Goal: Transaction & Acquisition: Purchase product/service

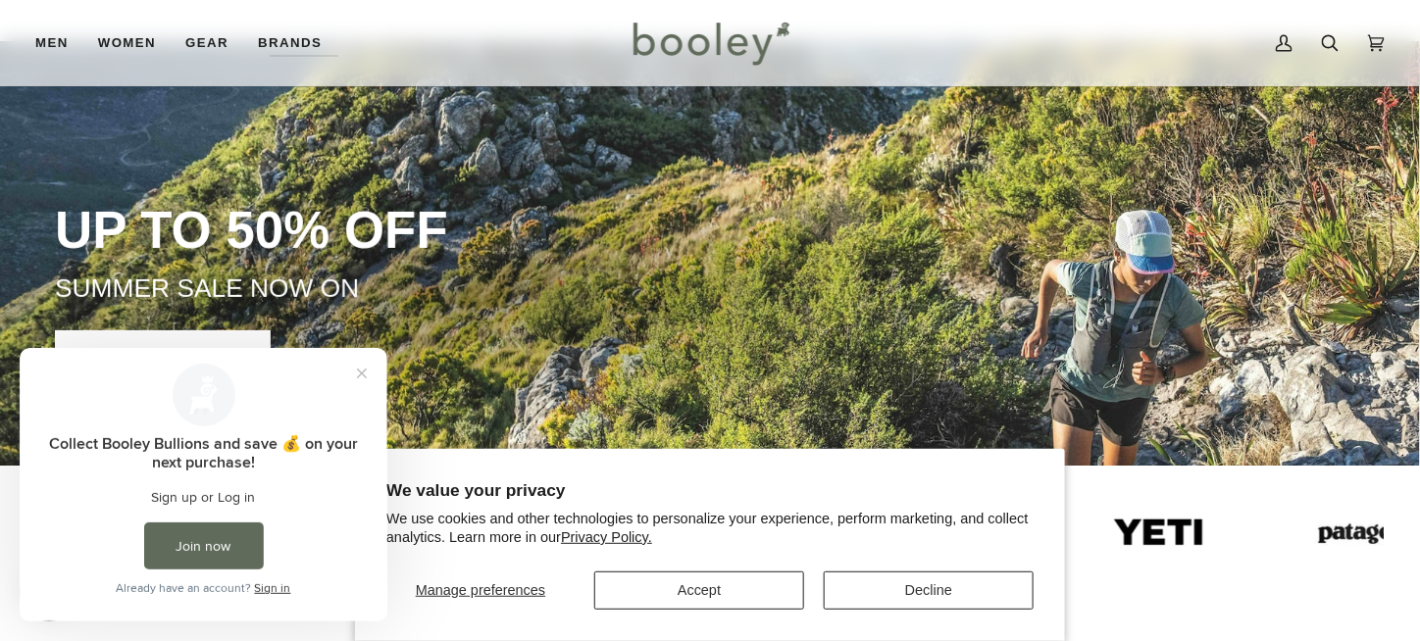
scroll to position [490, 0]
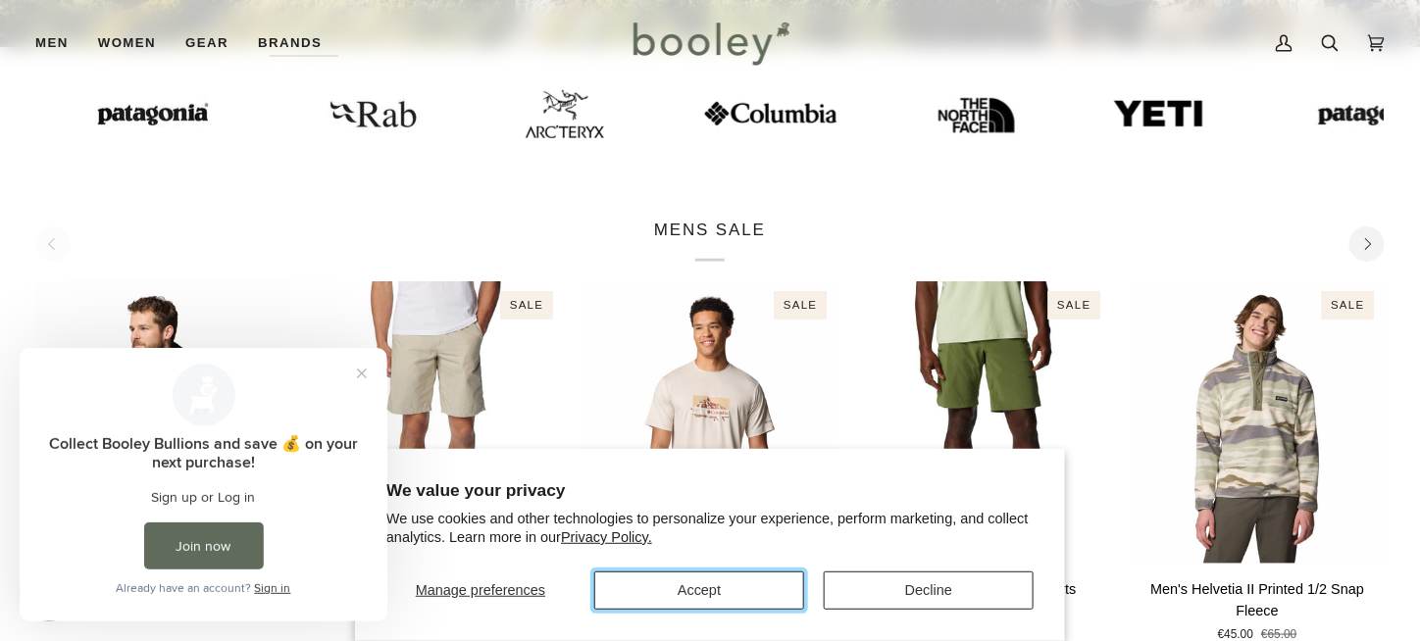
click at [758, 585] on button "Accept" at bounding box center [699, 591] width 210 height 38
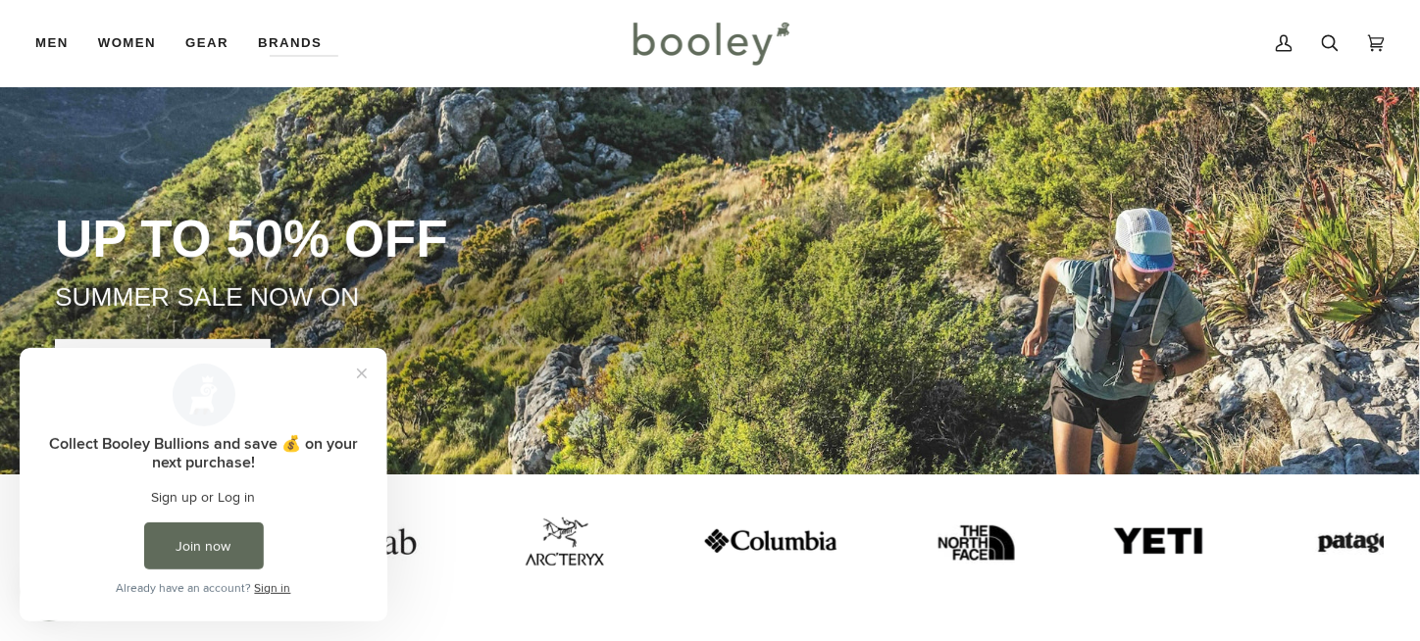
scroll to position [0, 0]
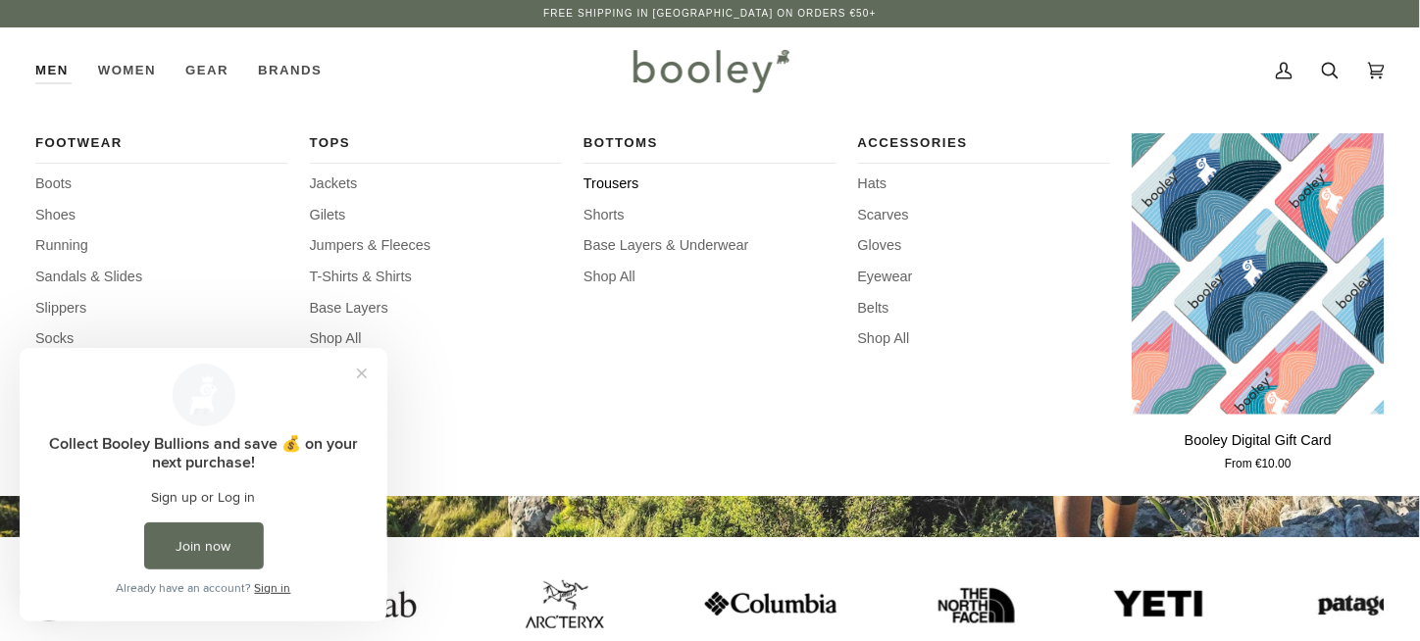
click at [602, 184] on span "Trousers" at bounding box center [709, 185] width 253 height 22
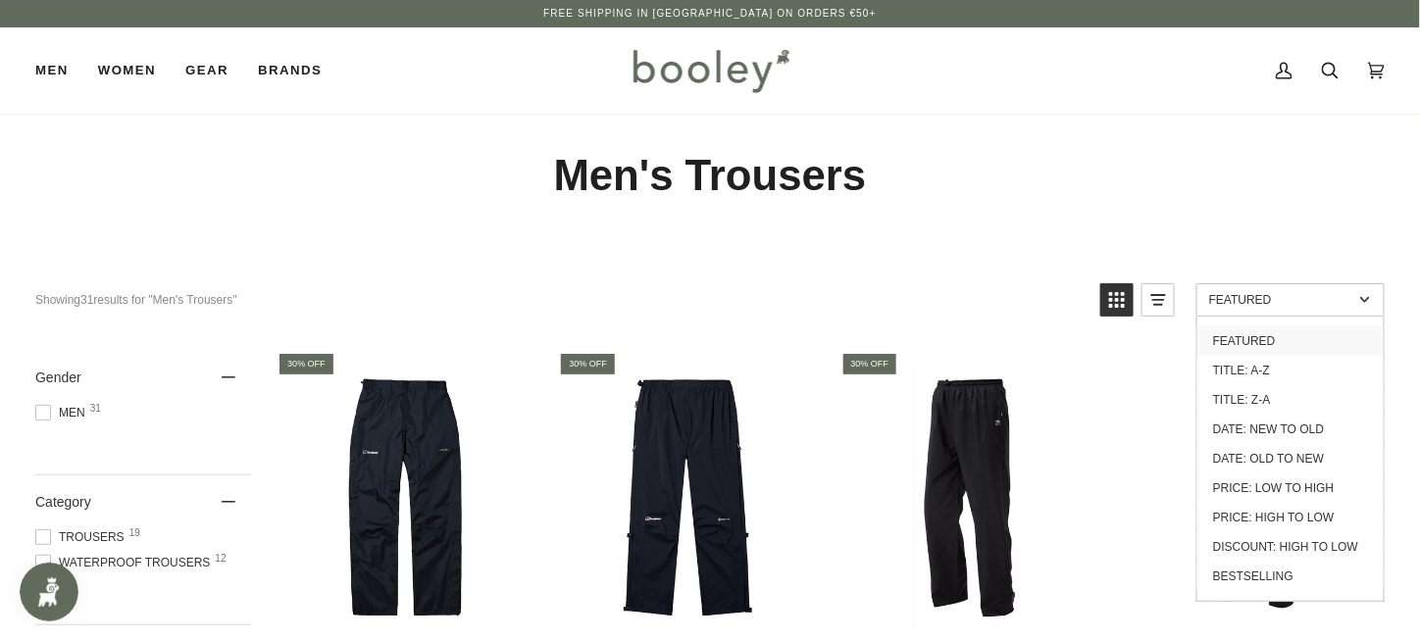
click at [1271, 290] on link "Featured" at bounding box center [1290, 299] width 188 height 33
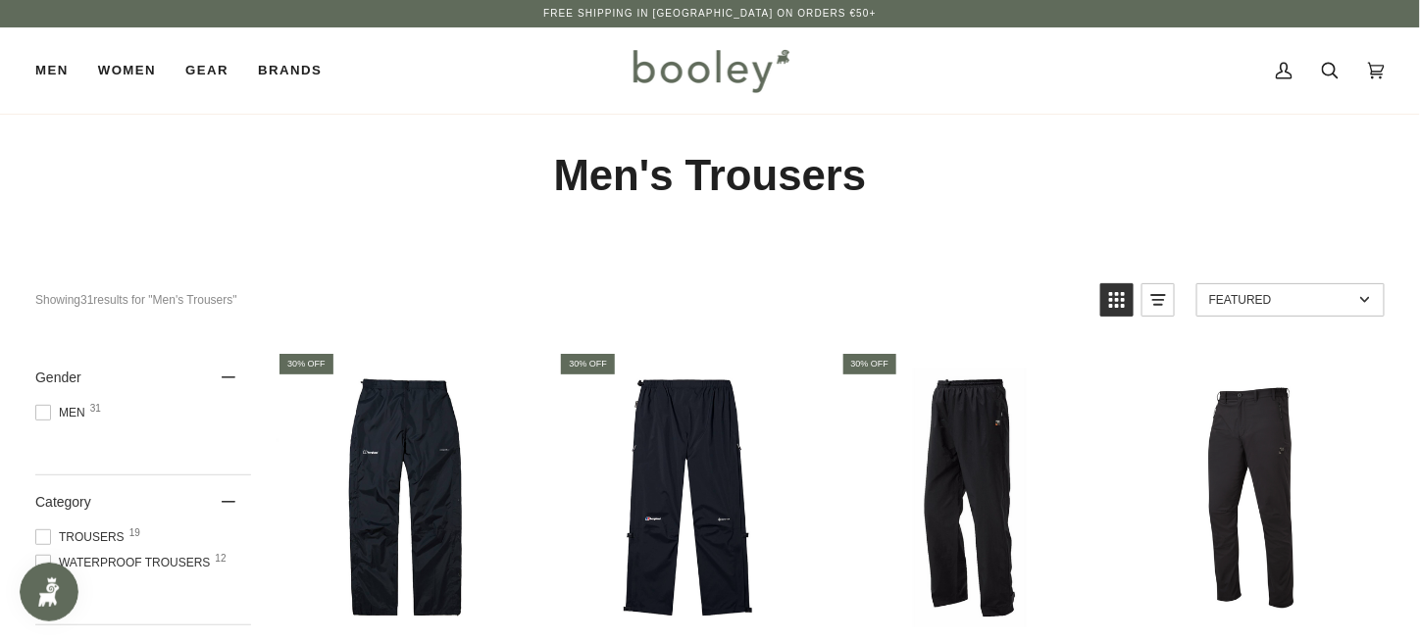
click at [1261, 298] on span "Featured" at bounding box center [1281, 300] width 144 height 14
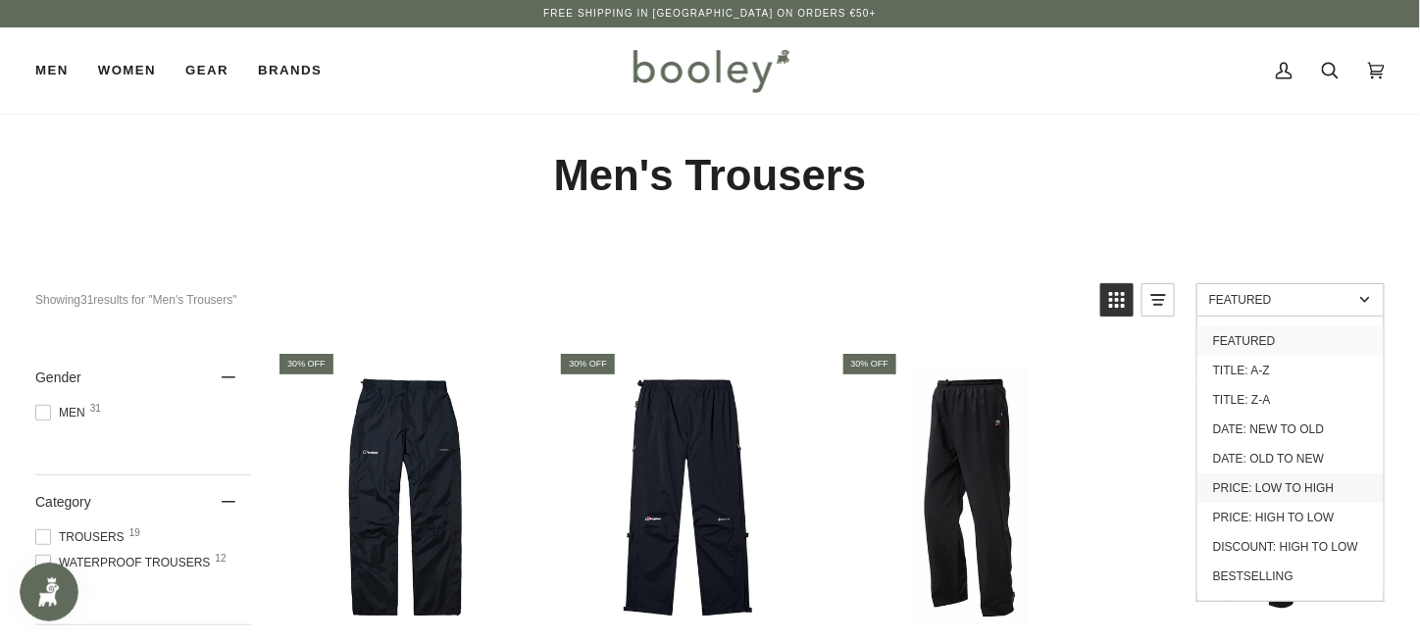
click at [1292, 486] on link "Price: Low to High" at bounding box center [1290, 488] width 186 height 29
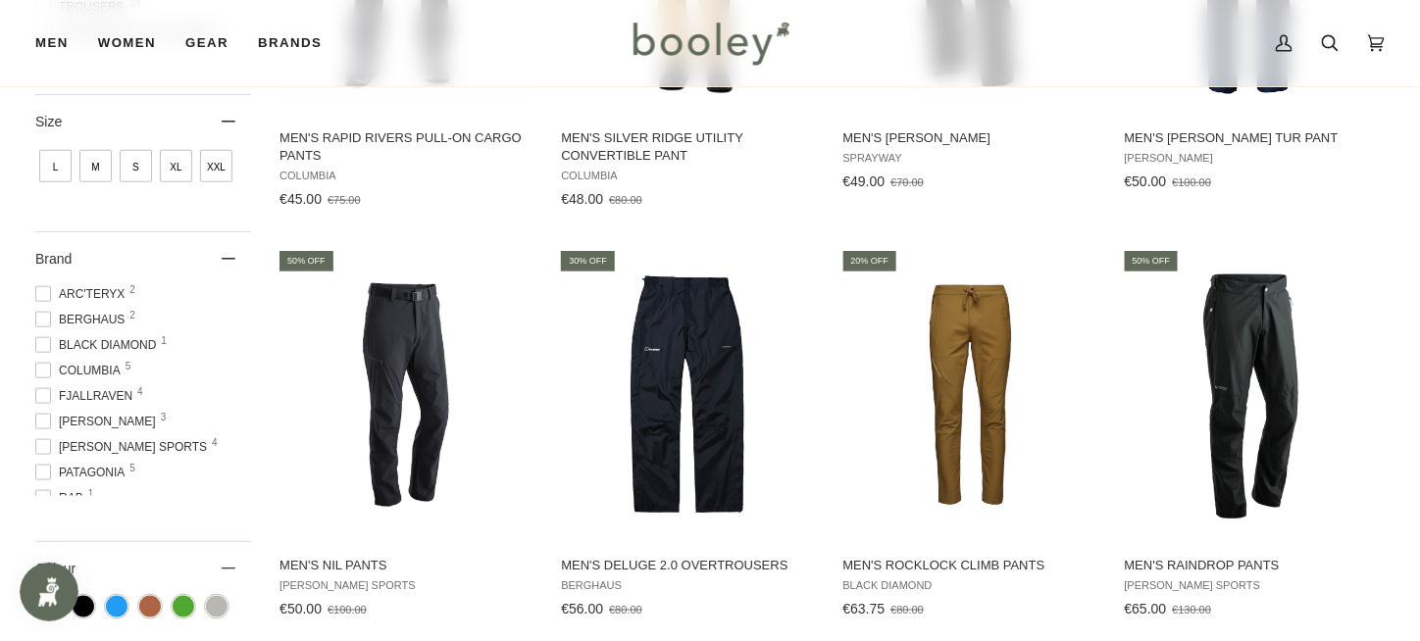
scroll to position [196, 0]
